Goal: Task Accomplishment & Management: Use online tool/utility

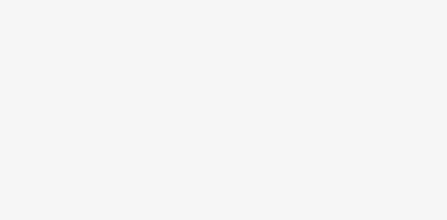
select select "b626f941-834b-427f-b453-0a2b95f57350"
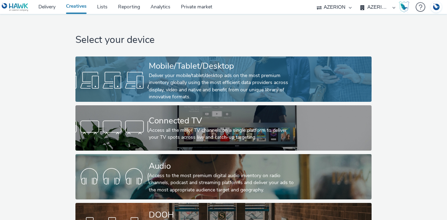
click at [125, 73] on div at bounding box center [111, 80] width 73 height 22
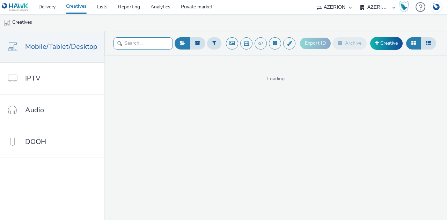
click at [143, 43] on input "text" at bounding box center [143, 43] width 59 height 12
paste input "H001027"
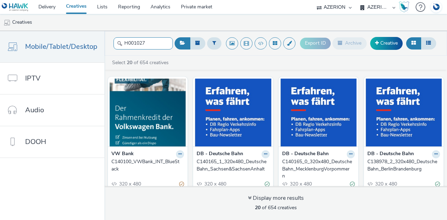
click at [165, 43] on input "H001027" at bounding box center [143, 43] width 59 height 12
type input "H001027"
drag, startPoint x: 143, startPoint y: 44, endPoint x: 95, endPoint y: 43, distance: 47.9
click at [95, 43] on div "Mobile/Tablet/Desktop IPTV Audio DOOH H001027 Export ID Archive Creative Select…" at bounding box center [223, 125] width 447 height 189
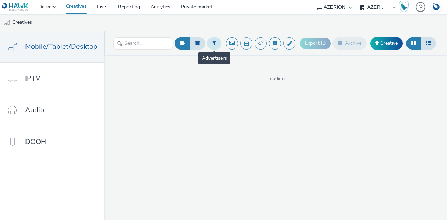
click at [219, 44] on button at bounding box center [214, 43] width 14 height 12
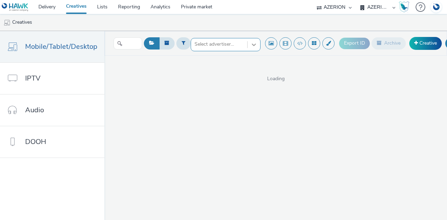
click at [253, 46] on icon at bounding box center [253, 44] width 7 height 7
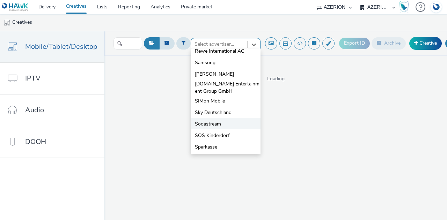
scroll to position [1024, 0]
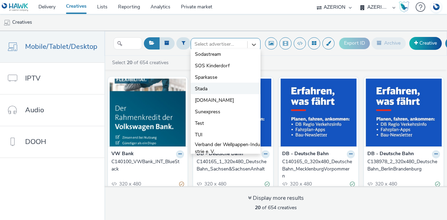
click at [214, 92] on li "Stada" at bounding box center [226, 89] width 70 height 12
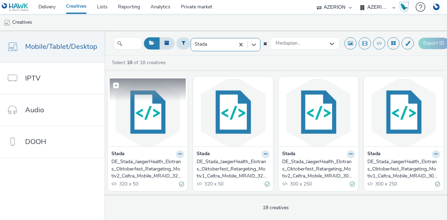
scroll to position [35, 0]
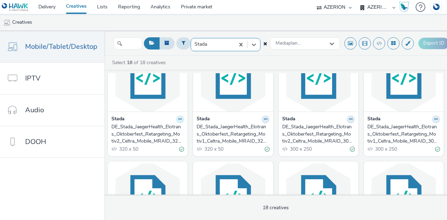
click at [178, 118] on icon at bounding box center [179, 119] width 3 height 4
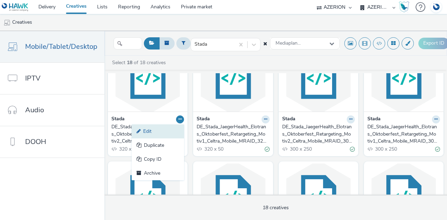
click at [156, 132] on link "Edit" at bounding box center [158, 132] width 52 height 14
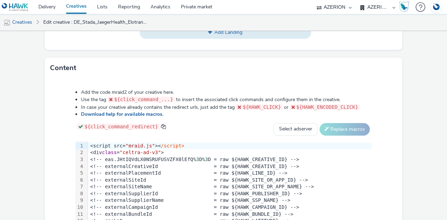
scroll to position [314, 0]
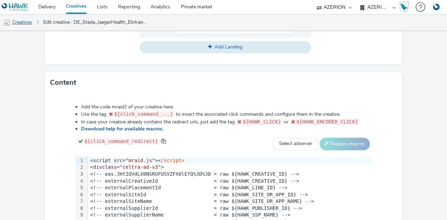
click at [25, 25] on link "Creatives" at bounding box center [18, 22] width 36 height 17
